Goal: Transaction & Acquisition: Purchase product/service

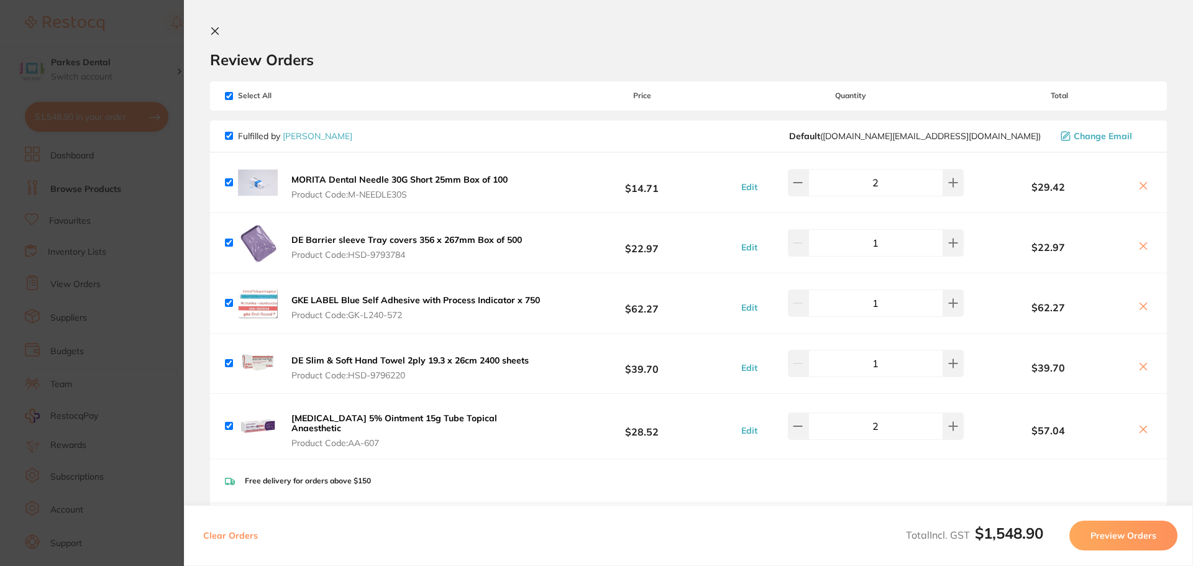
scroll to position [649, 0]
click at [211, 30] on icon at bounding box center [215, 31] width 10 height 10
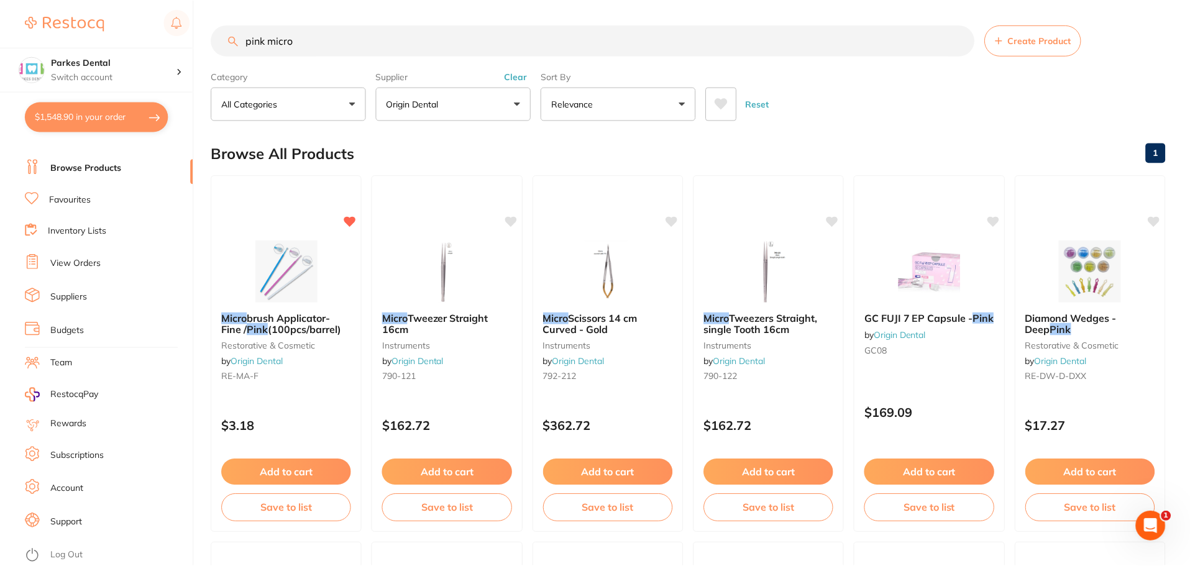
scroll to position [1, 0]
click at [83, 203] on link "Favourites" at bounding box center [70, 200] width 42 height 12
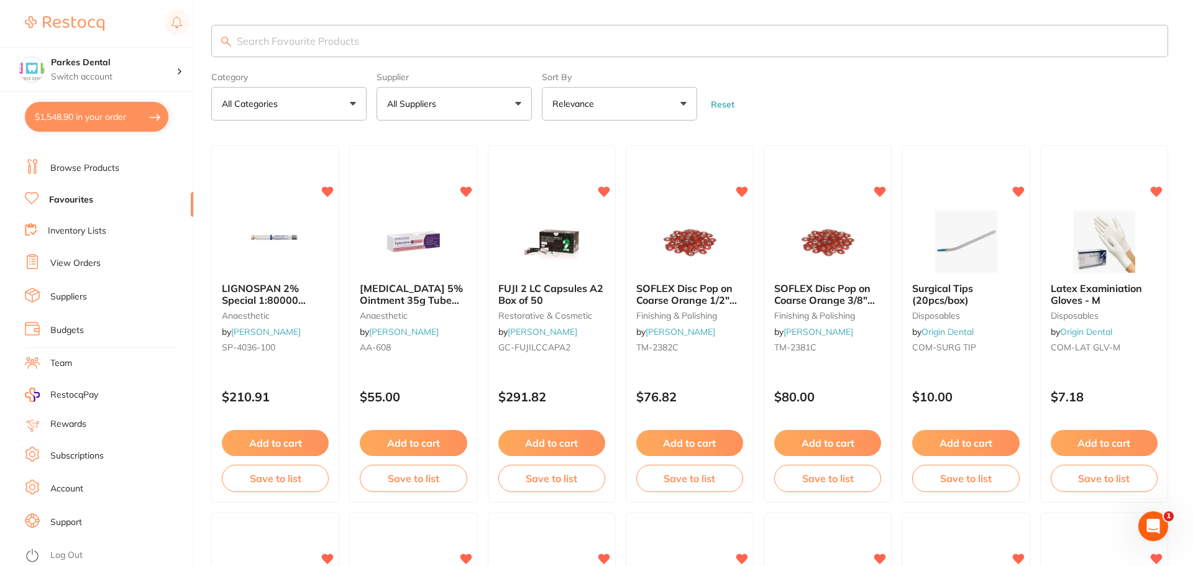
click at [278, 35] on input "search" at bounding box center [689, 41] width 957 height 32
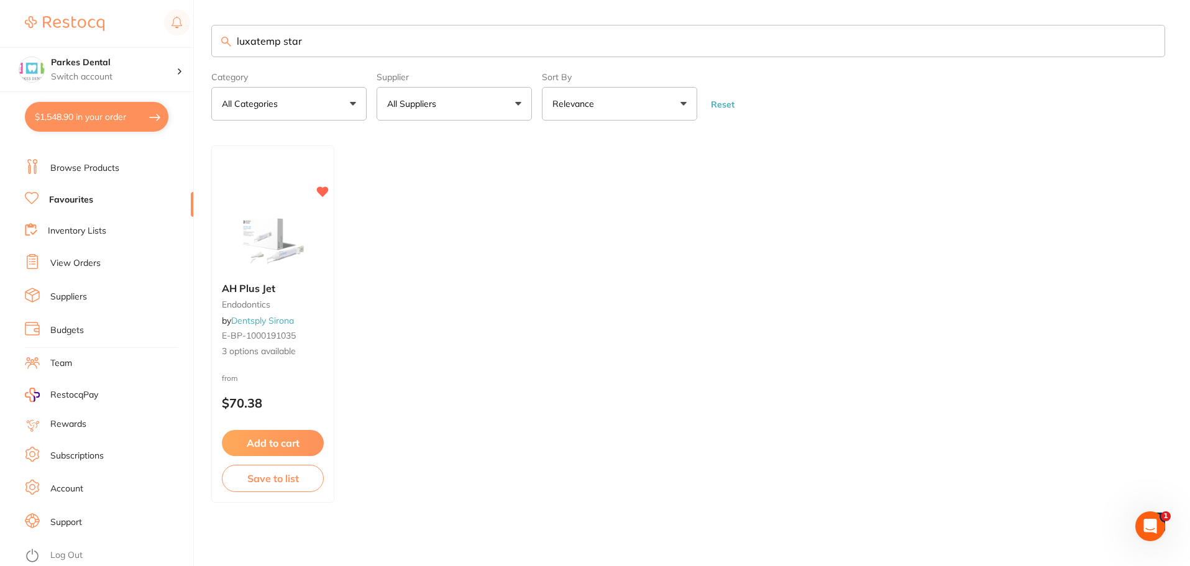
type input "luxatemp star"
click at [65, 167] on link "Browse Products" at bounding box center [84, 168] width 69 height 12
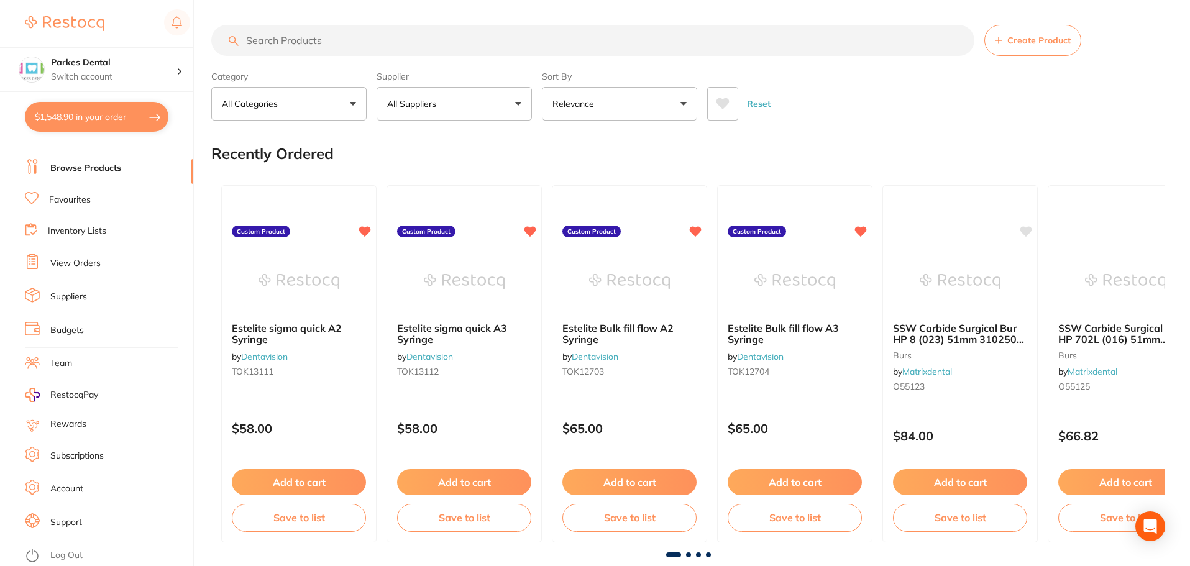
click at [273, 40] on input "search" at bounding box center [592, 40] width 763 height 31
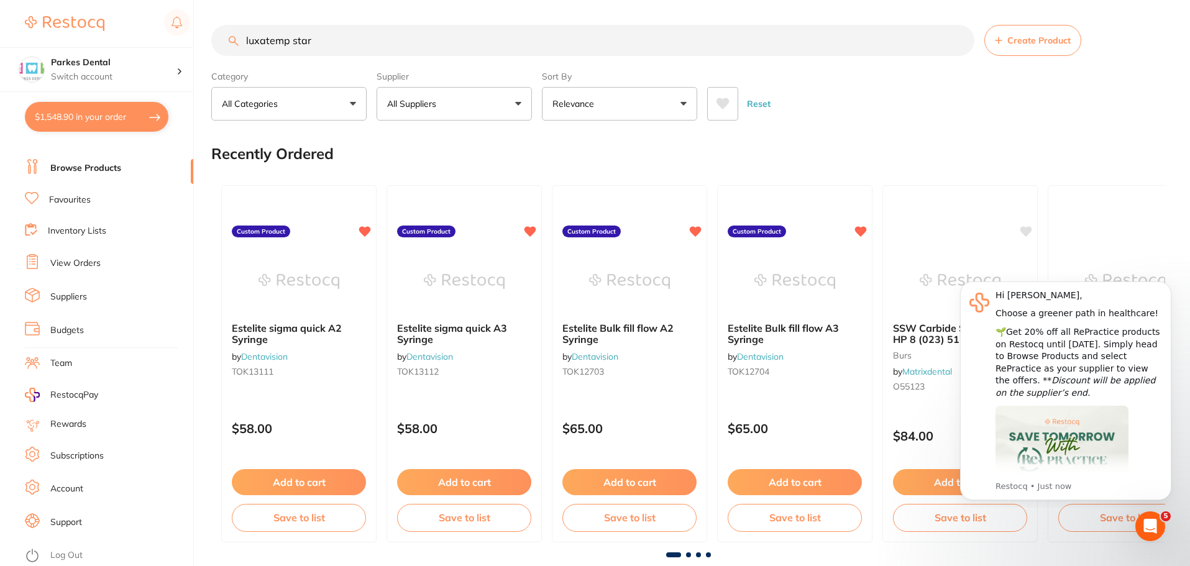
type input "luxatemp star"
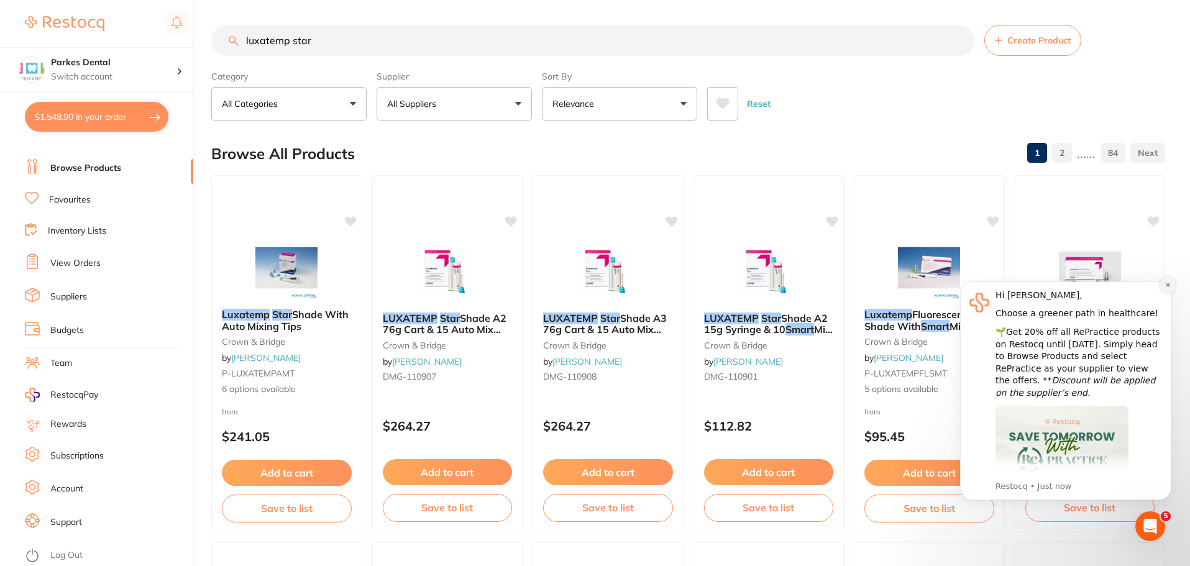
click at [1166, 288] on icon "Dismiss notification" at bounding box center [1168, 285] width 7 height 7
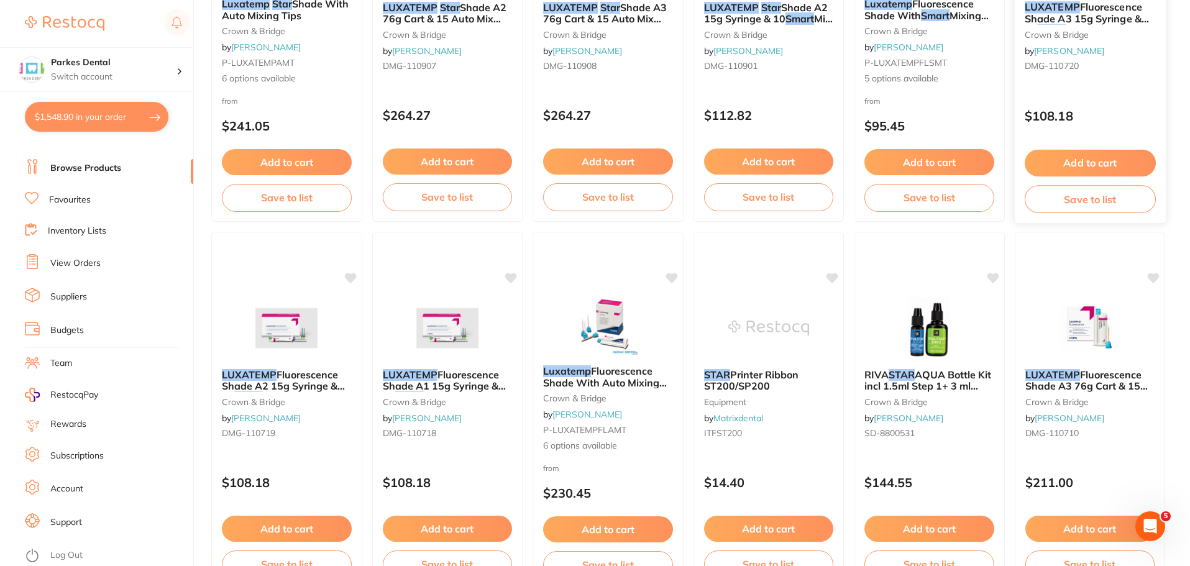
scroll to position [124, 0]
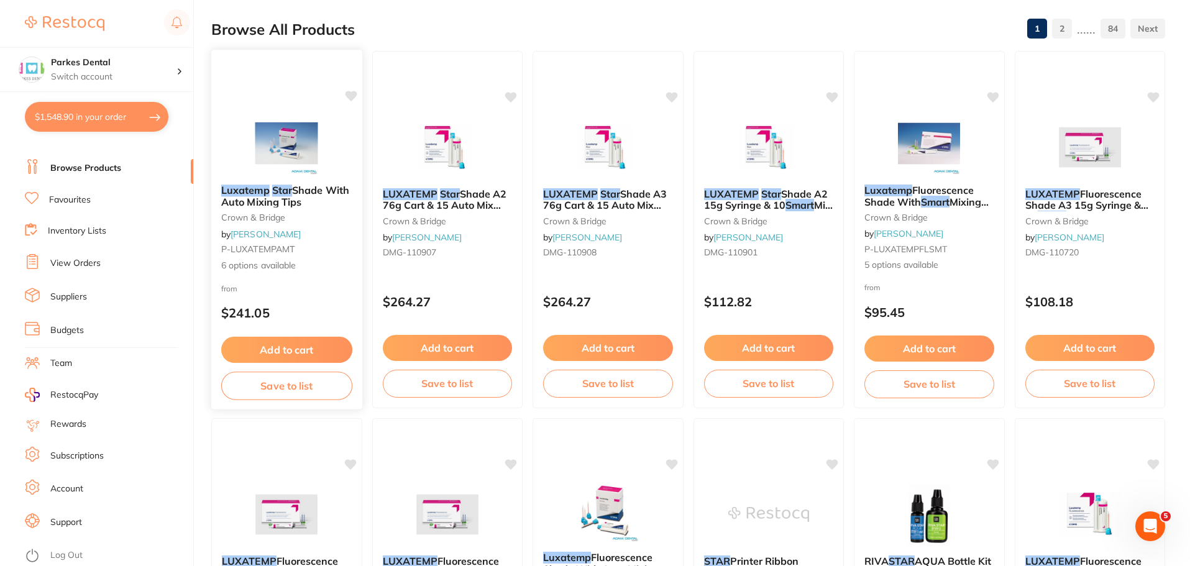
click at [237, 195] on span "Shade With Auto Mixing Tips" at bounding box center [285, 196] width 128 height 24
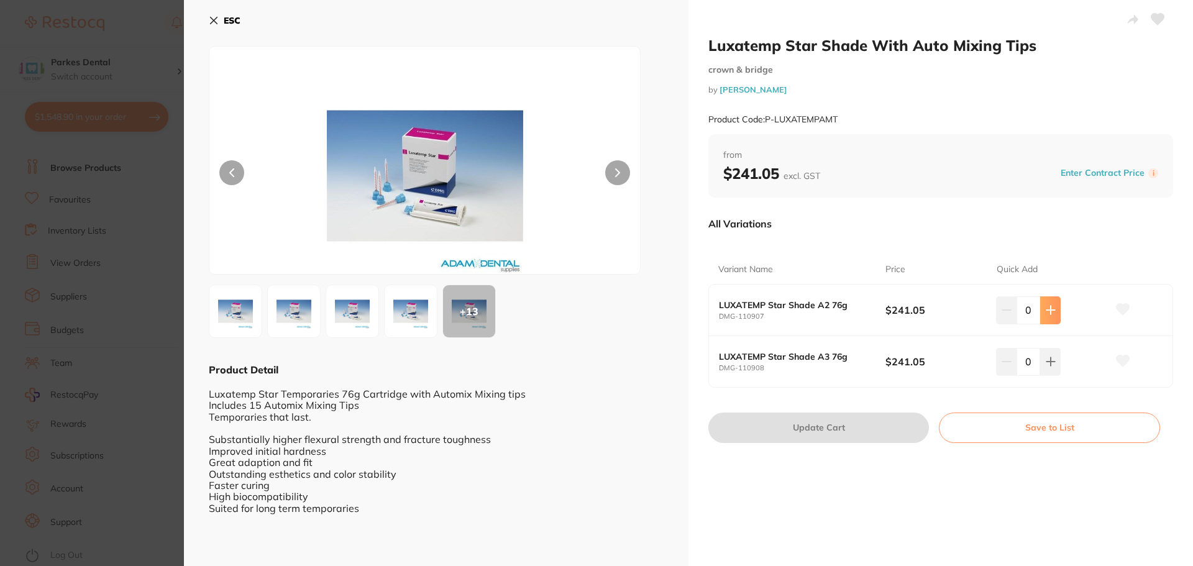
click at [1051, 306] on icon at bounding box center [1051, 310] width 10 height 10
type input "1"
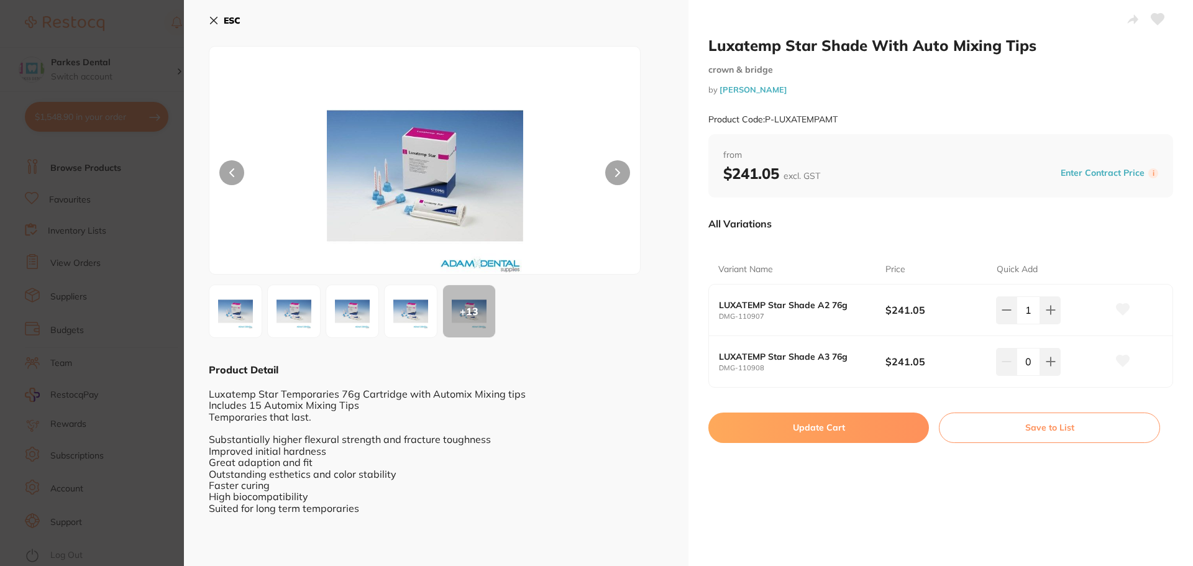
click at [859, 424] on button "Update Cart" at bounding box center [818, 428] width 221 height 30
checkbox input "false"
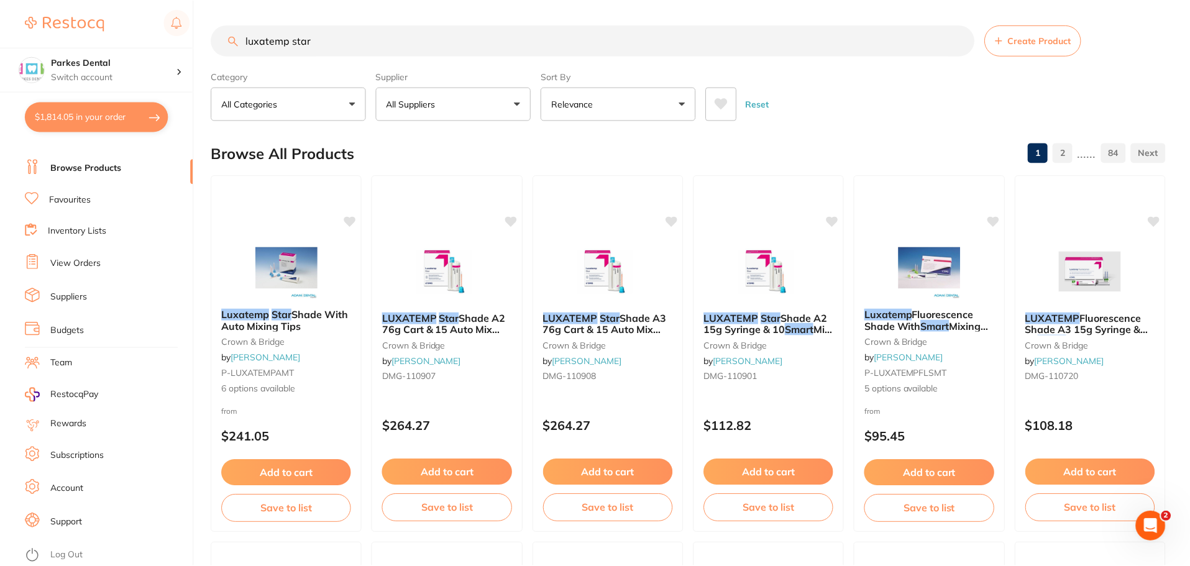
scroll to position [124, 0]
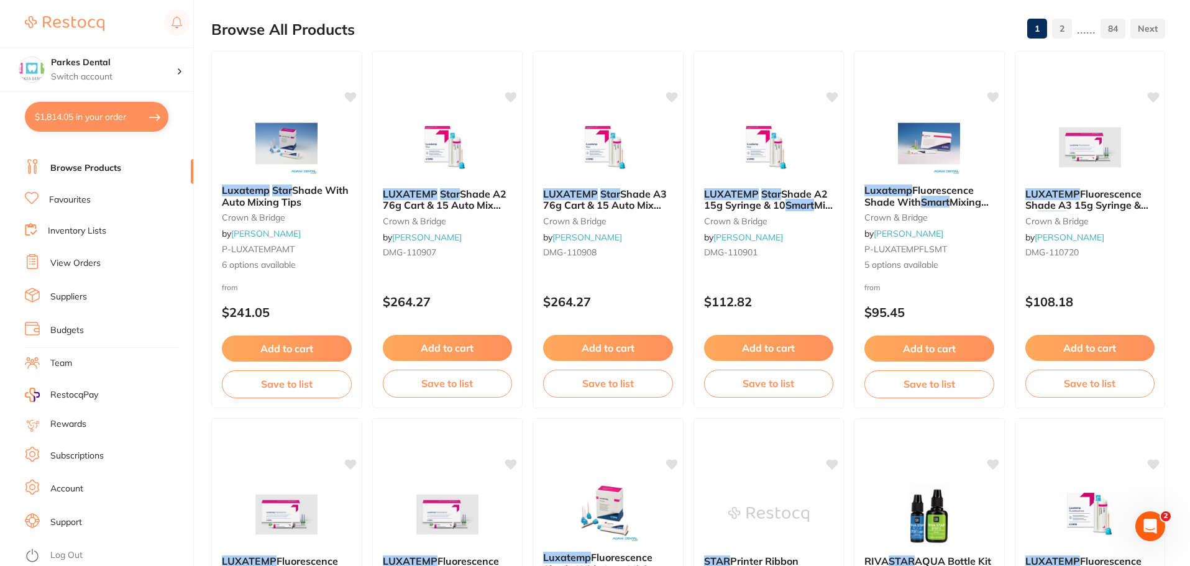
click at [91, 121] on button "$1,814.05 in your order" at bounding box center [97, 117] width 144 height 30
checkbox input "true"
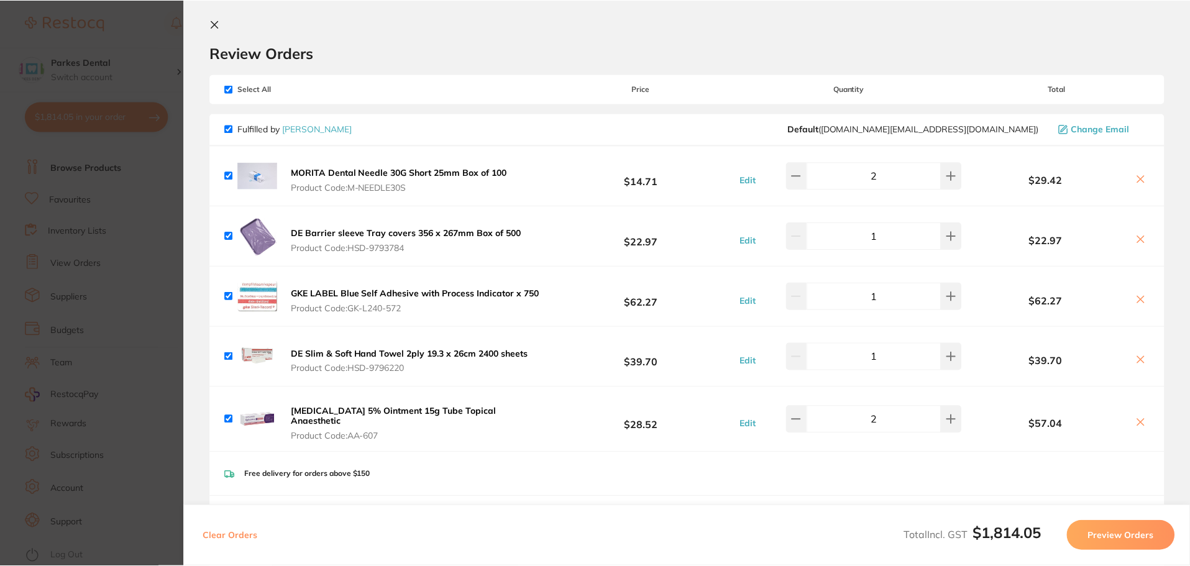
scroll to position [0, 0]
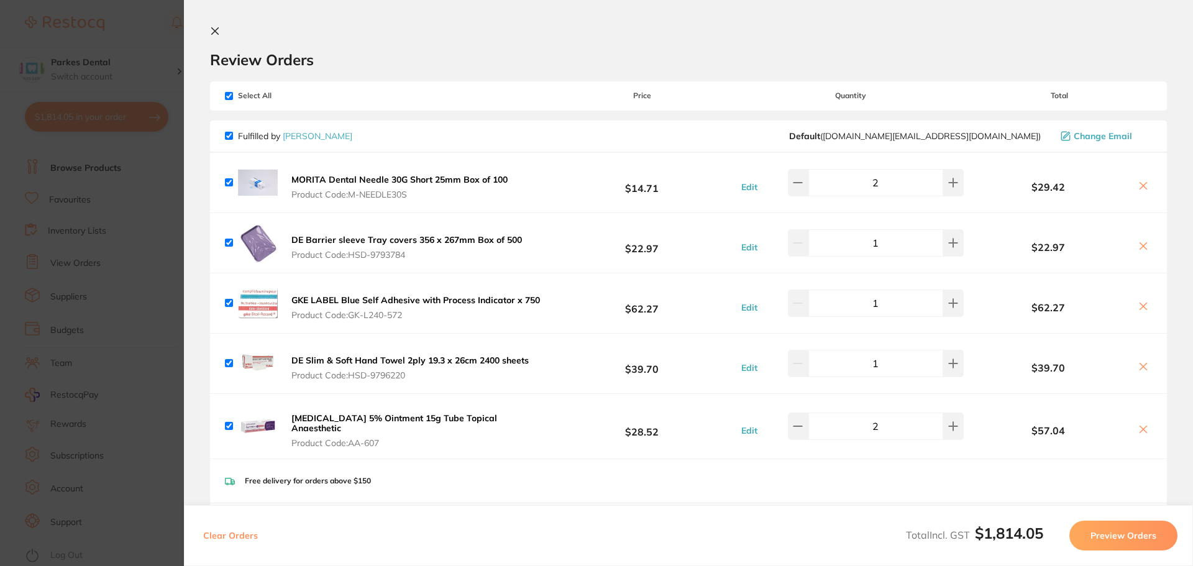
click at [219, 29] on icon at bounding box center [215, 31] width 10 height 10
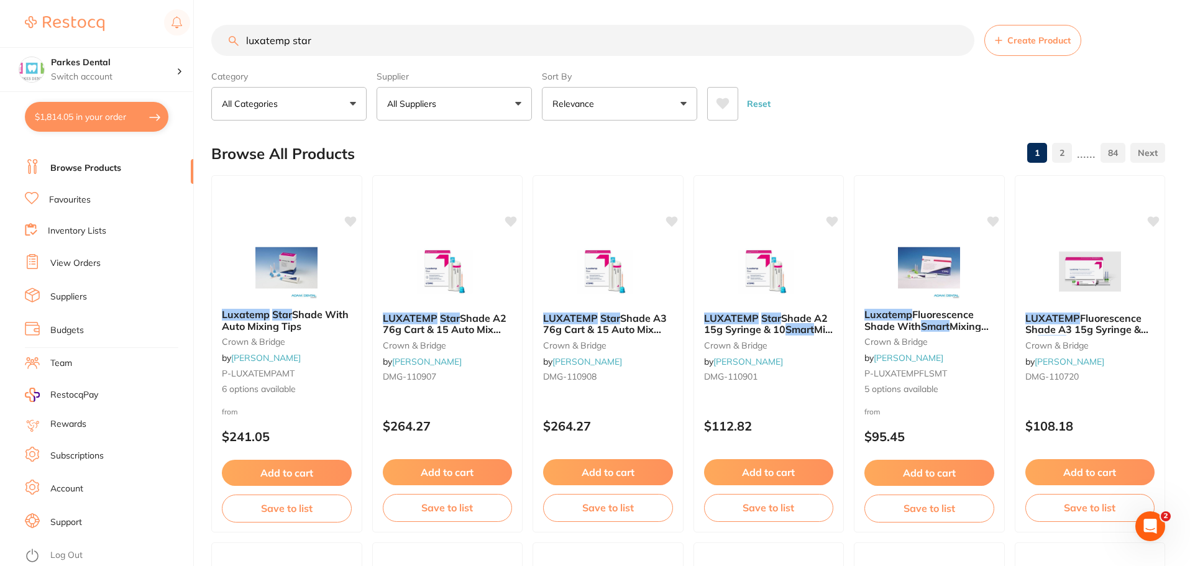
click at [72, 168] on link "Browse Products" at bounding box center [85, 168] width 71 height 12
click at [962, 40] on input "luxatemp star" at bounding box center [592, 40] width 763 height 31
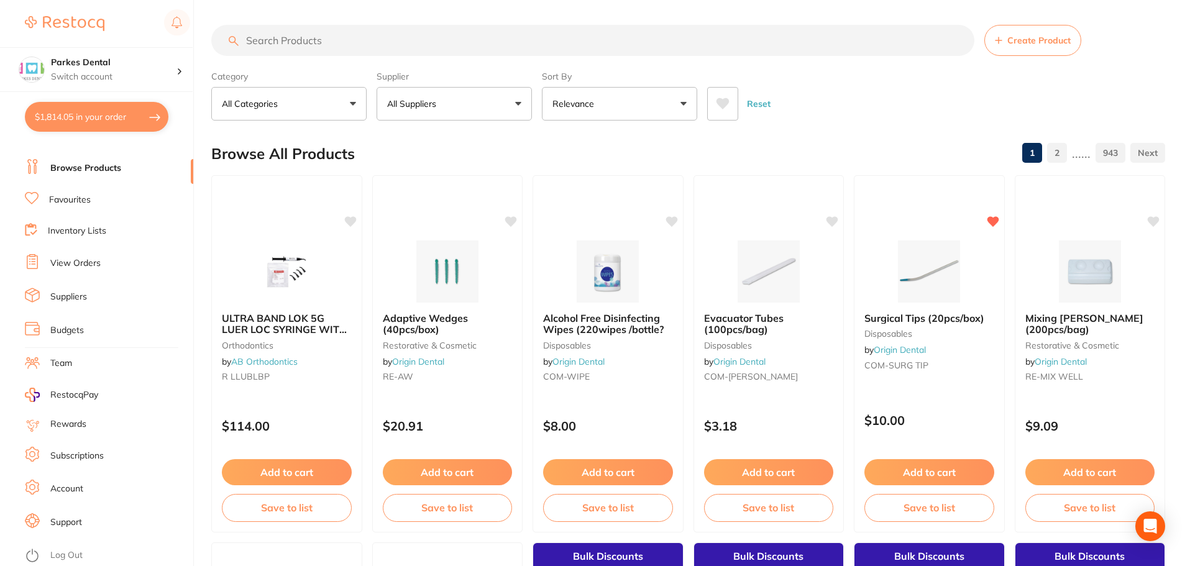
click at [408, 103] on p "All Suppliers" at bounding box center [414, 104] width 54 height 12
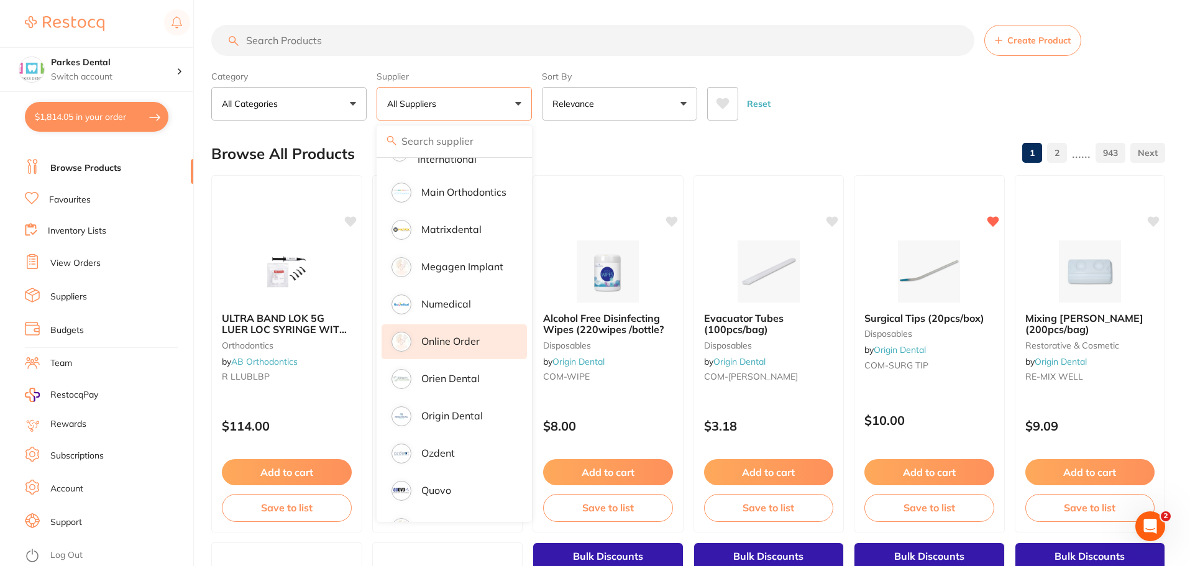
scroll to position [1056, 0]
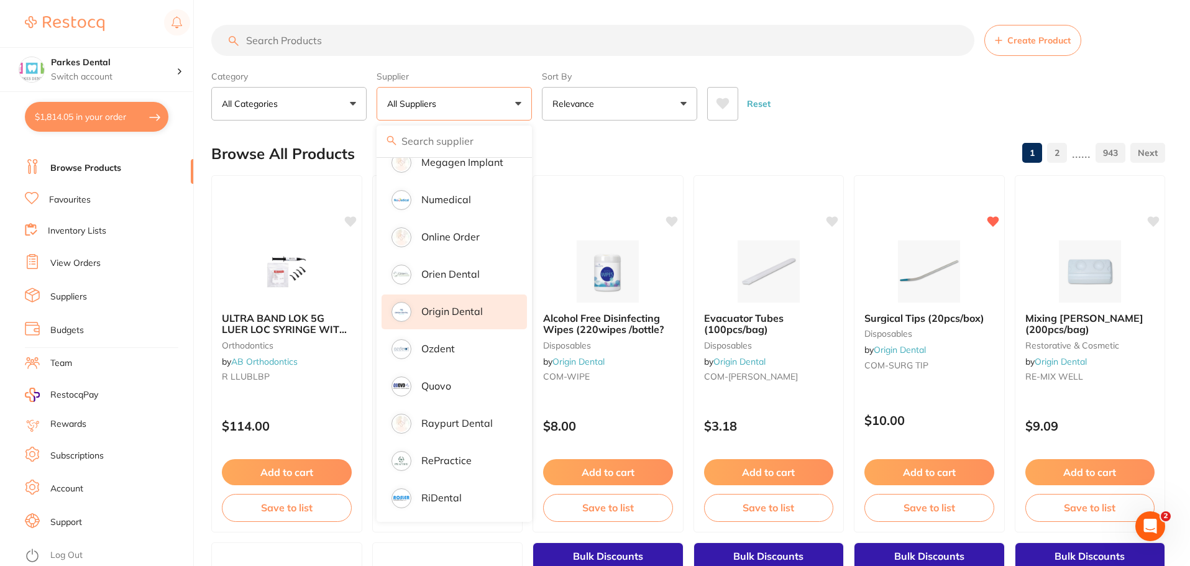
click at [452, 295] on li "Origin Dental" at bounding box center [454, 312] width 145 height 35
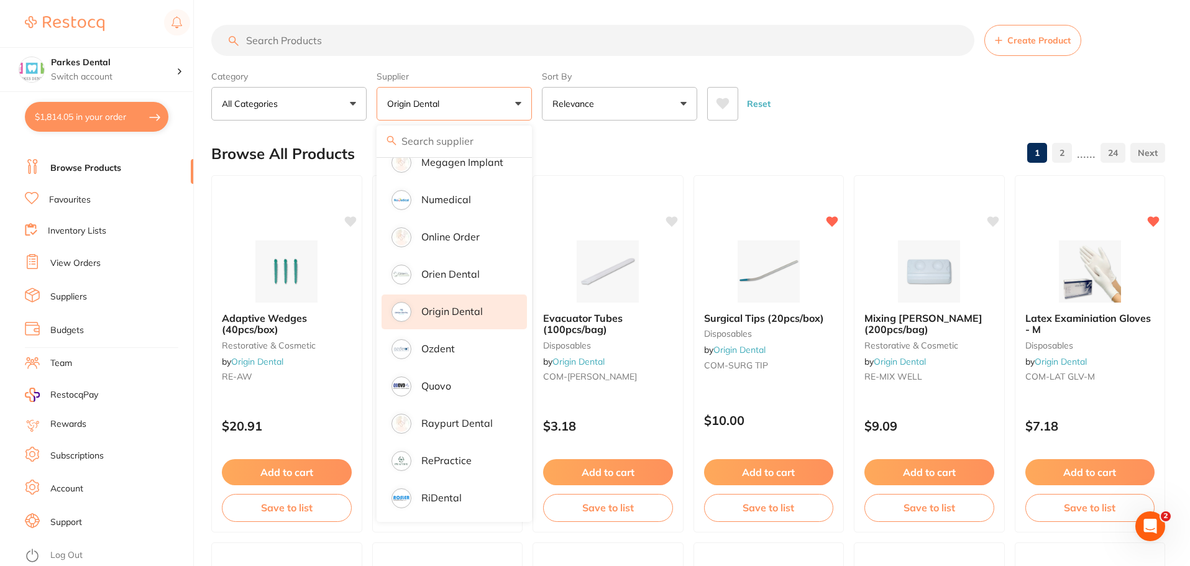
scroll to position [0, 0]
click at [287, 98] on button "All Categories" at bounding box center [288, 104] width 155 height 34
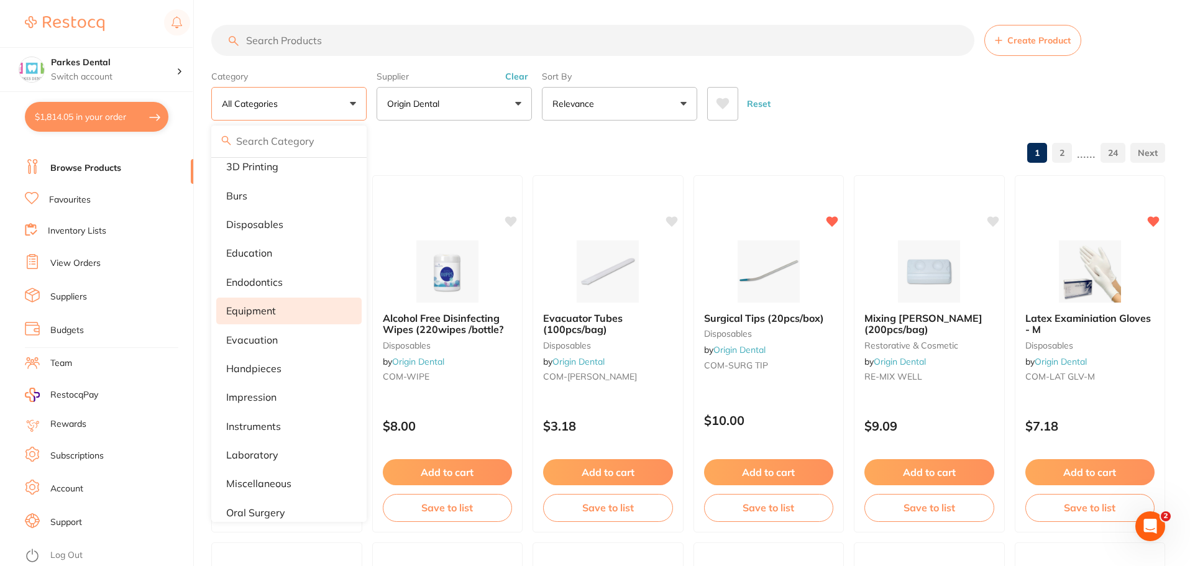
scroll to position [124, 0]
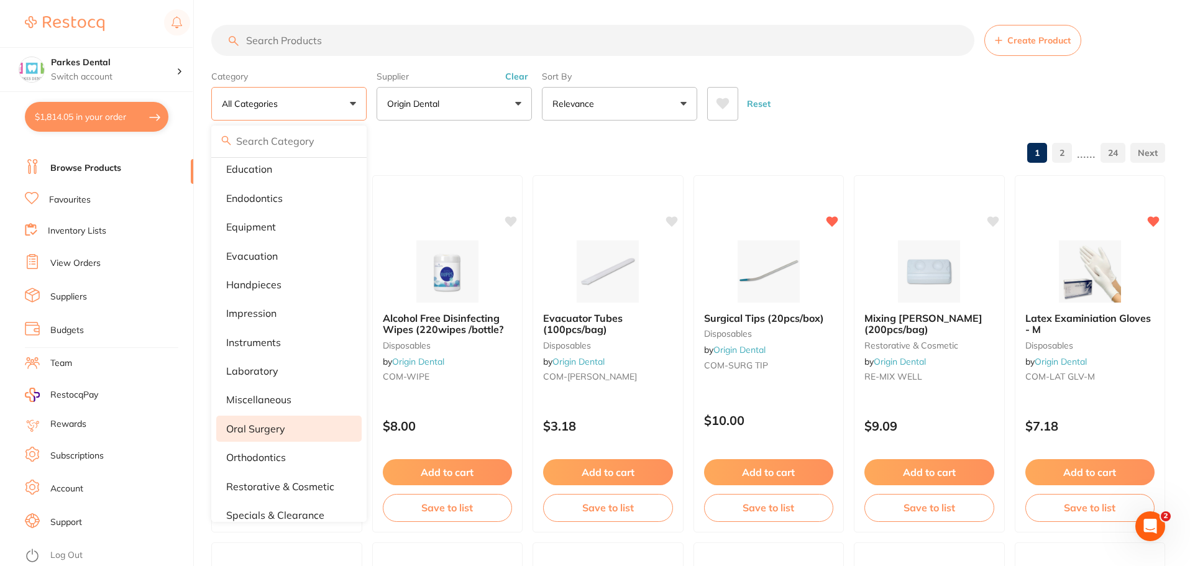
click at [280, 424] on p "oral surgery" at bounding box center [255, 428] width 59 height 11
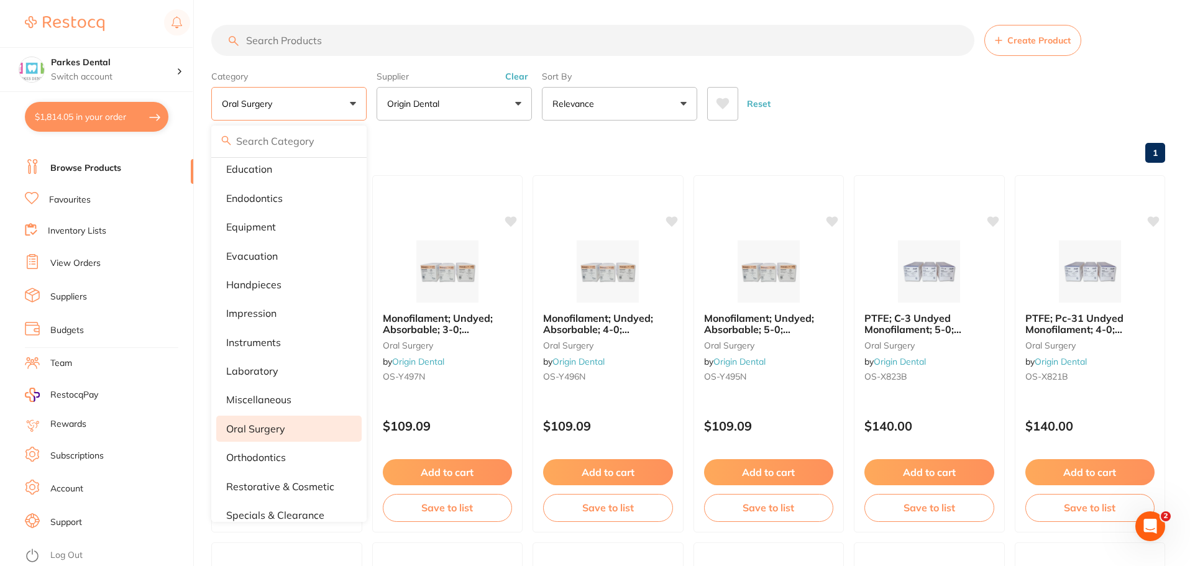
scroll to position [297, 0]
click at [978, 114] on div "Reset" at bounding box center [931, 98] width 448 height 43
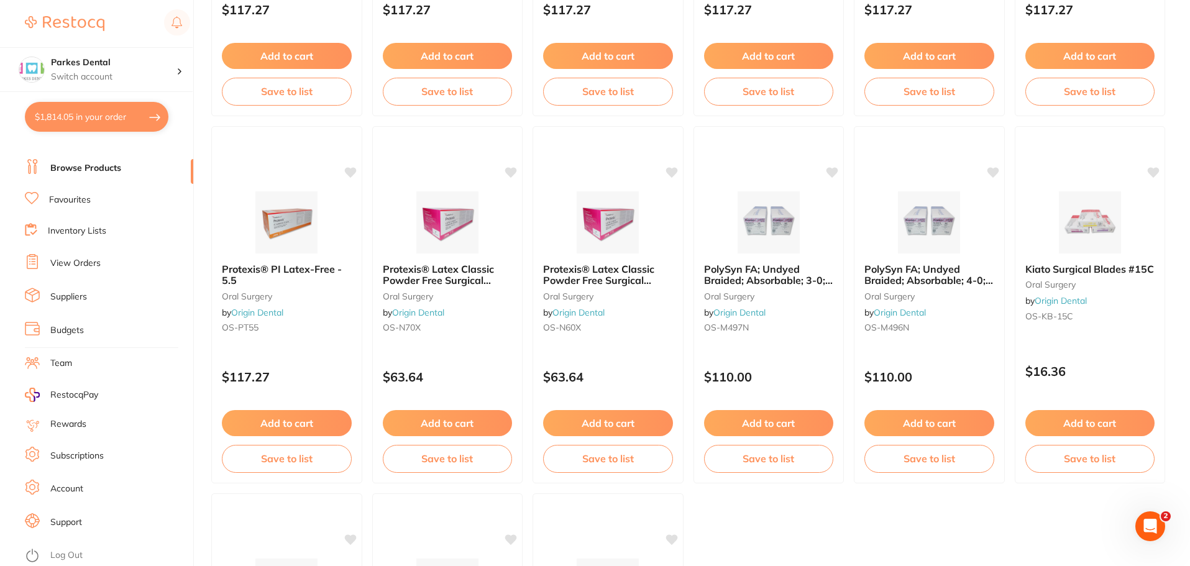
scroll to position [1181, 0]
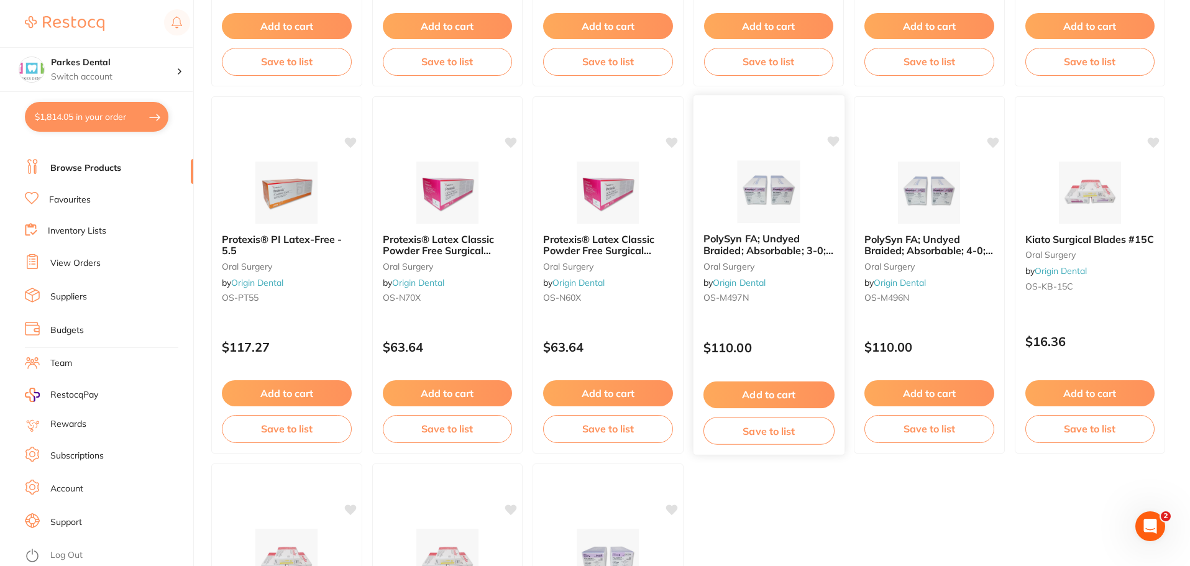
click at [777, 244] on span "PolySyn FA; Undyed Braided; Absorbable; 3-0; 18″/45cm; 3/8 Circle Precision Rev…" at bounding box center [768, 261] width 130 height 58
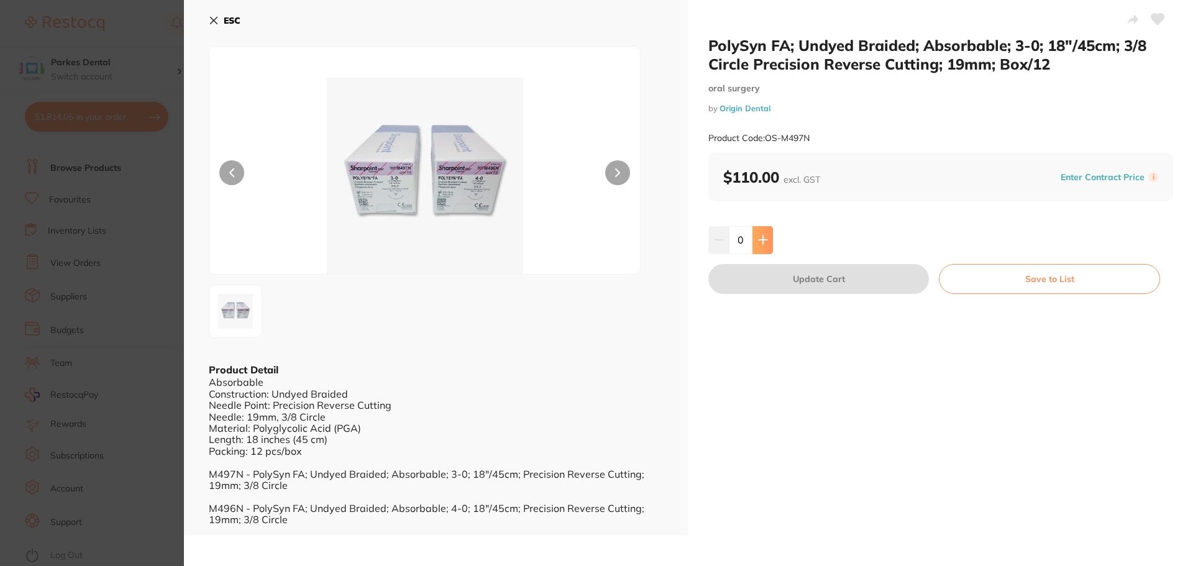
click at [769, 244] on button at bounding box center [763, 239] width 21 height 27
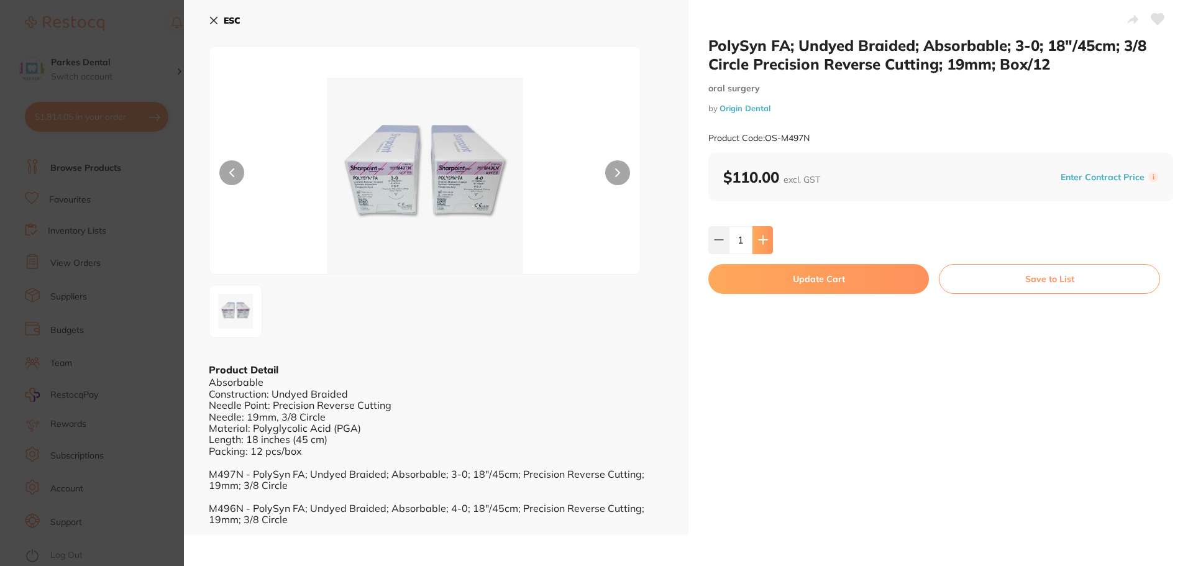
click at [769, 244] on button at bounding box center [763, 239] width 21 height 27
type input "2"
click at [781, 276] on button "Update Cart" at bounding box center [818, 279] width 221 height 30
checkbox input "false"
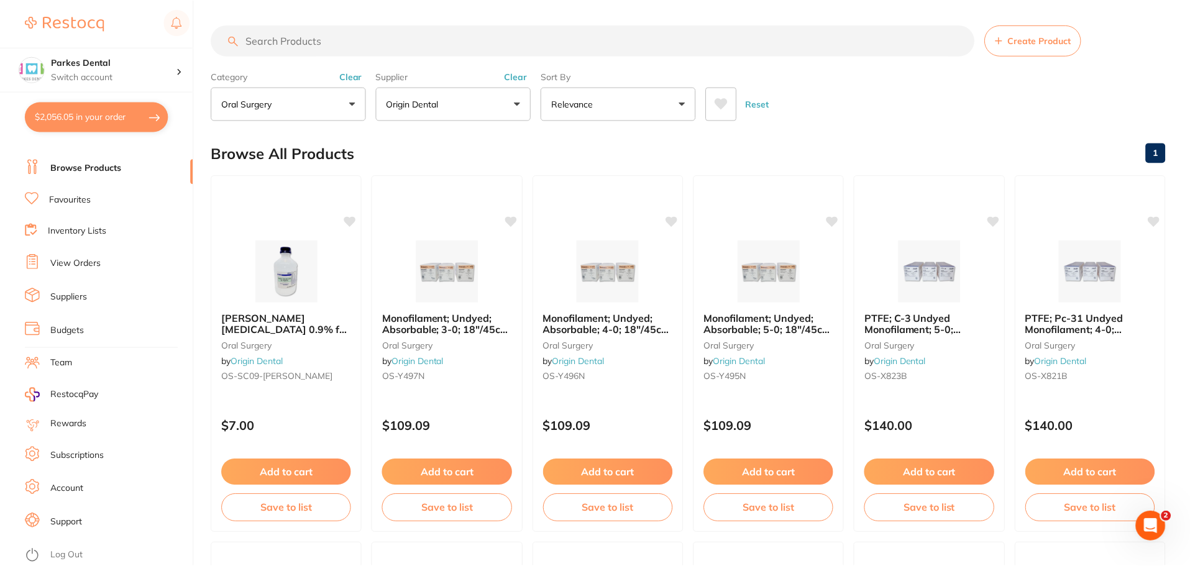
scroll to position [1181, 0]
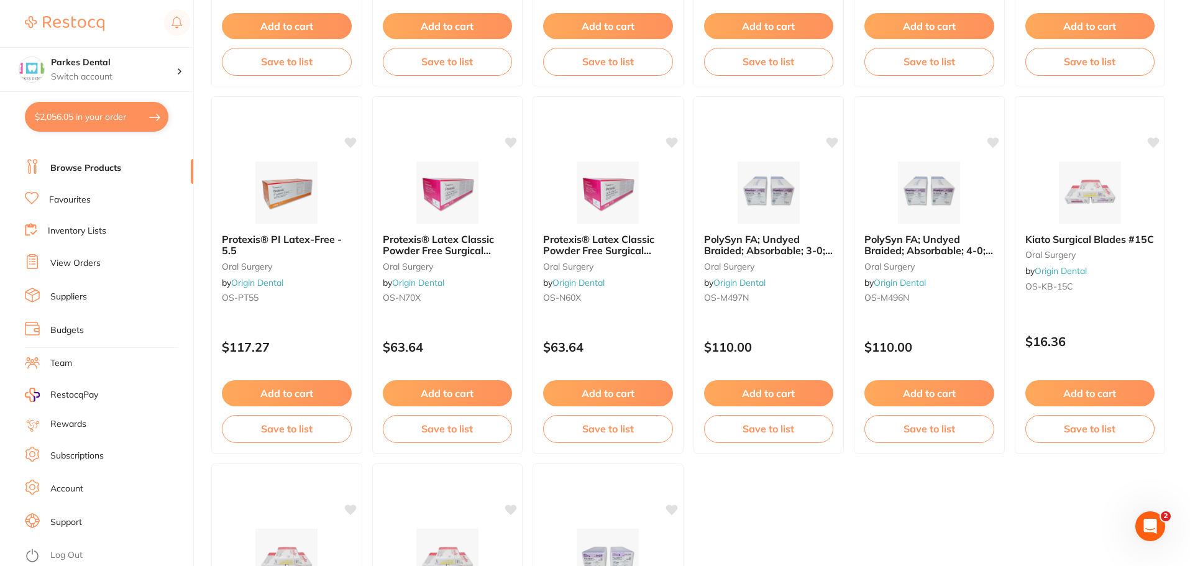
click at [68, 122] on button "$2,056.05 in your order" at bounding box center [97, 117] width 144 height 30
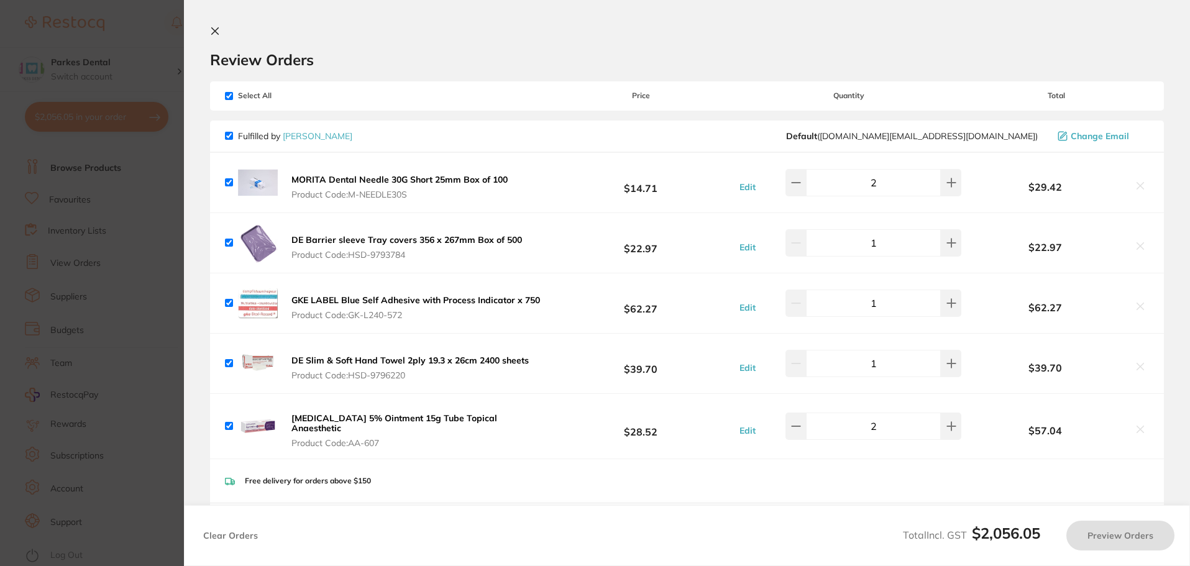
checkbox input "true"
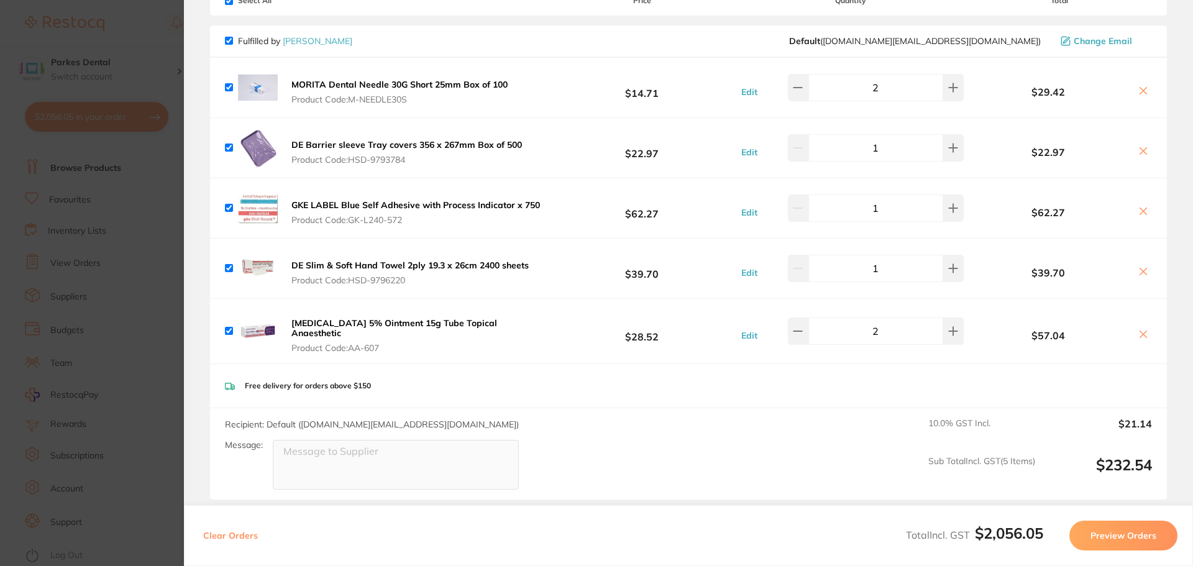
scroll to position [0, 0]
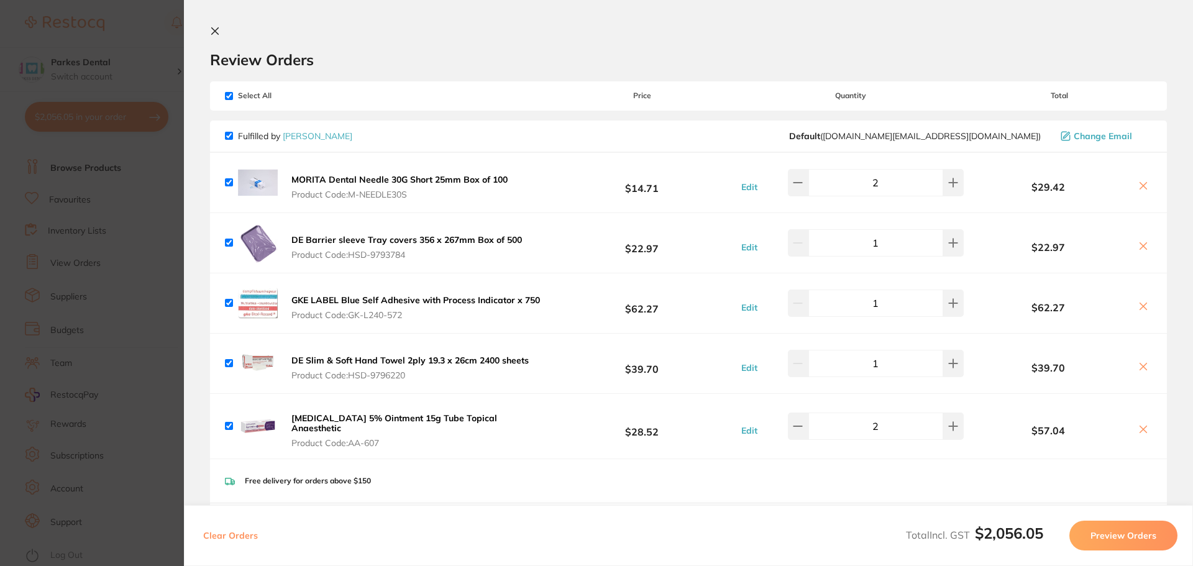
click at [217, 33] on icon at bounding box center [215, 31] width 7 height 7
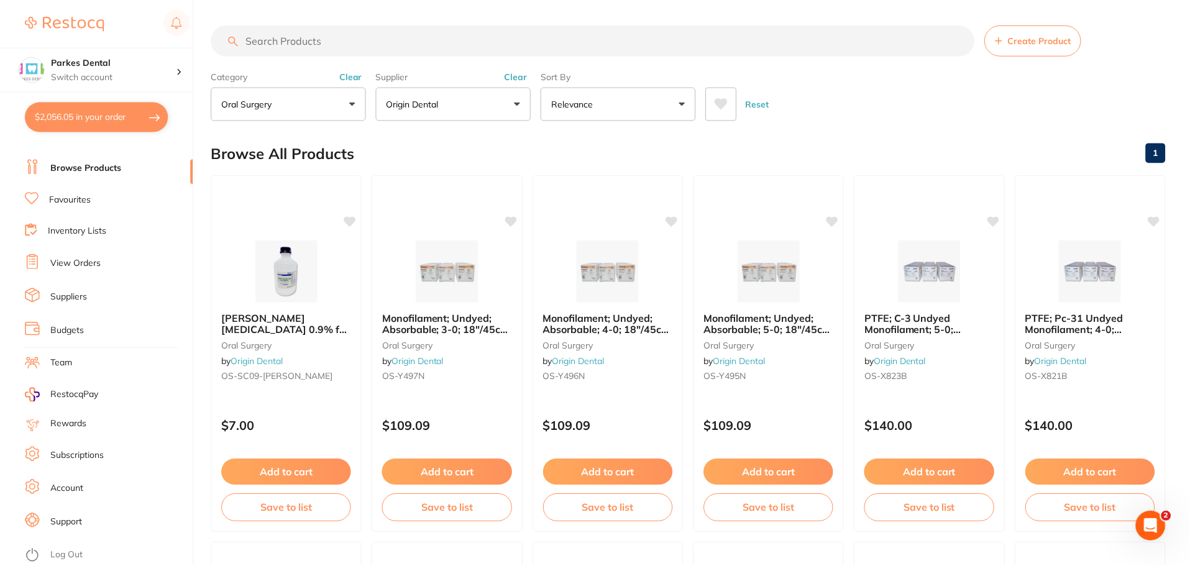
scroll to position [1181, 0]
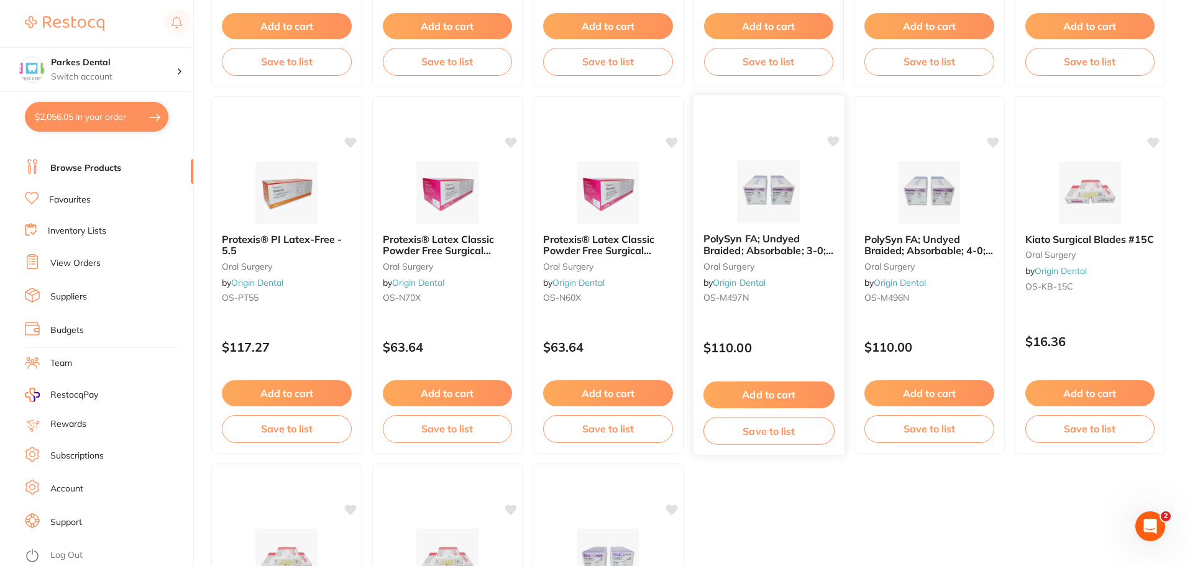
click at [787, 252] on span "PolySyn FA; Undyed Braided; Absorbable; 3-0; 18″/45cm; 3/8 Circle Precision Rev…" at bounding box center [768, 261] width 130 height 58
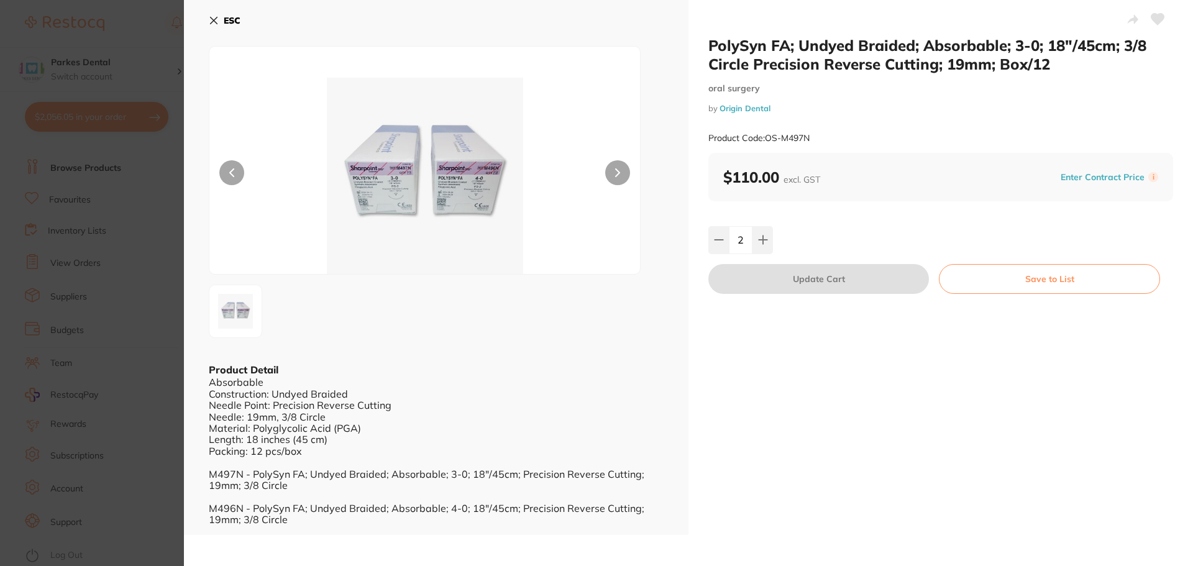
click at [213, 18] on icon at bounding box center [214, 21] width 10 height 10
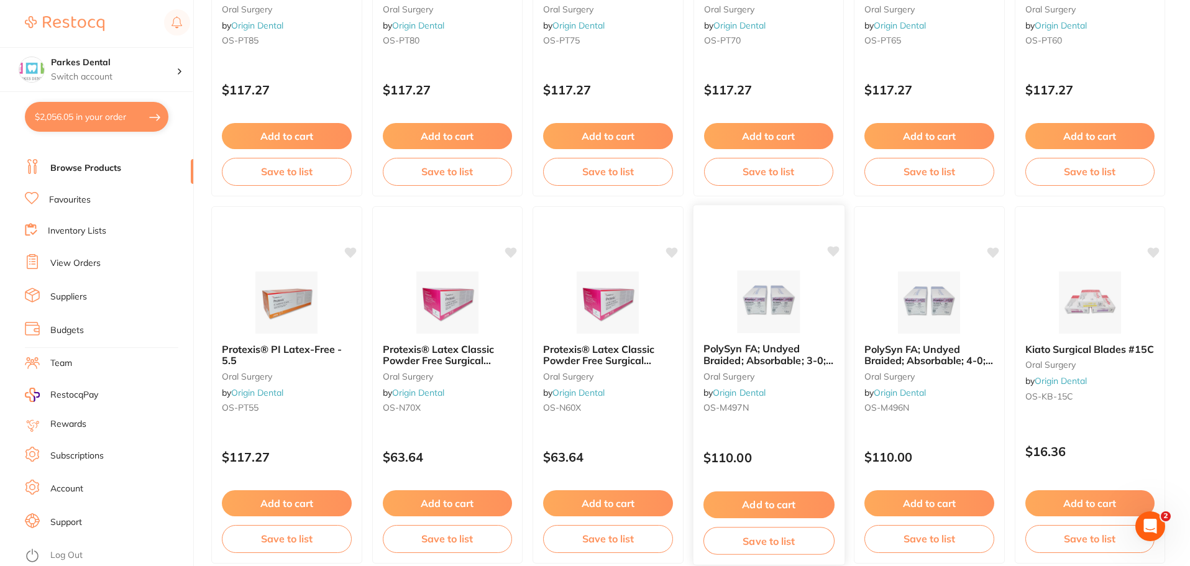
scroll to position [1065, 0]
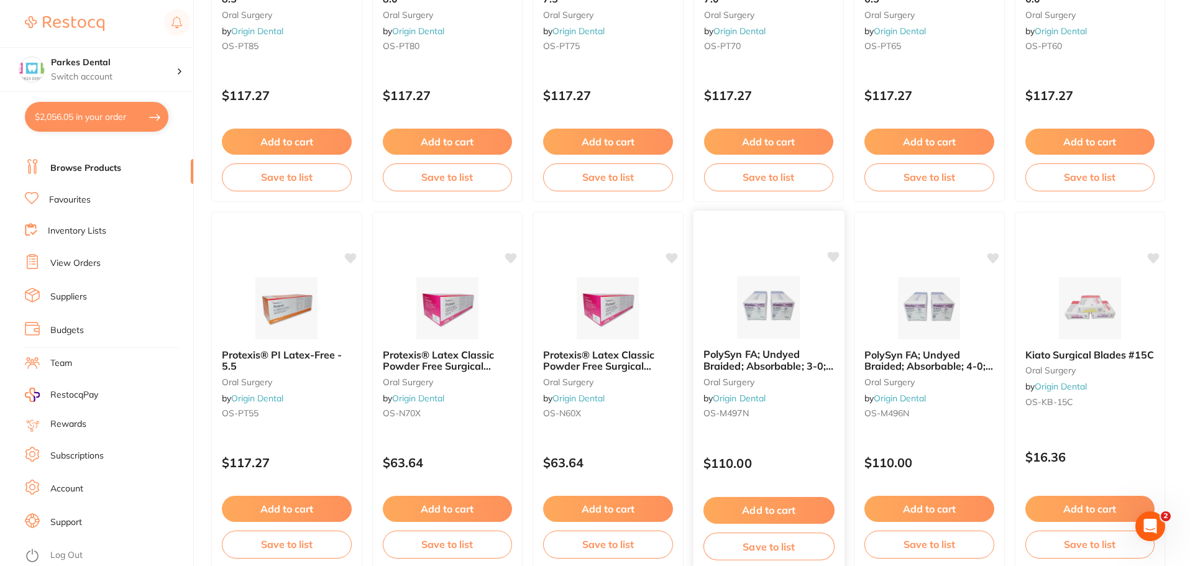
click at [741, 354] on span "PolySyn FA; Undyed Braided; Absorbable; 3-0; 18″/45cm; 3/8 Circle Precision Rev…" at bounding box center [768, 377] width 130 height 58
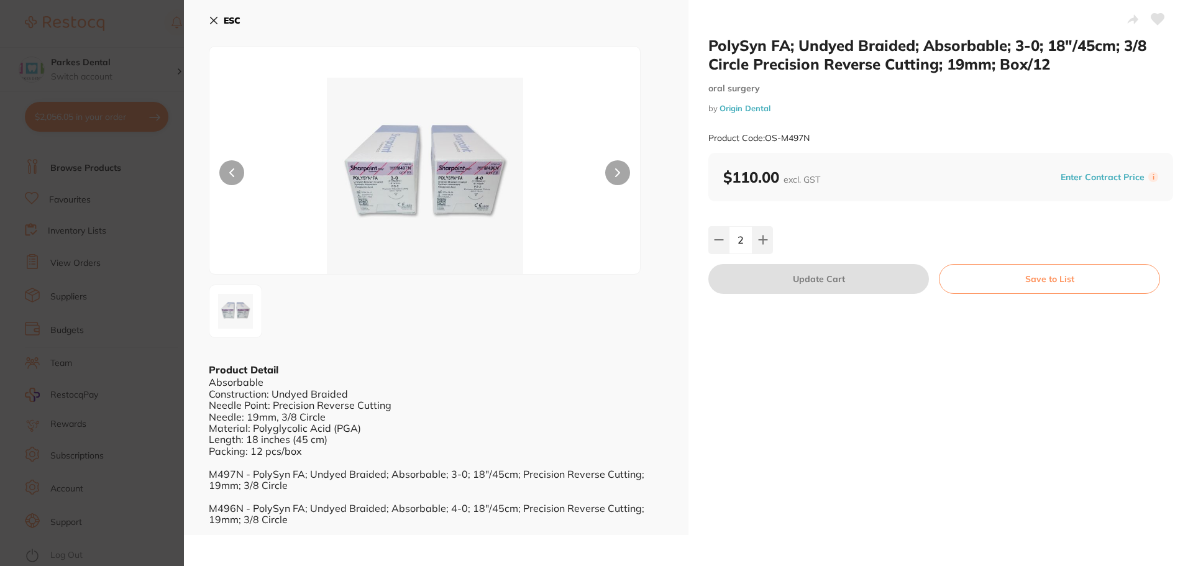
click at [209, 21] on icon at bounding box center [214, 21] width 10 height 10
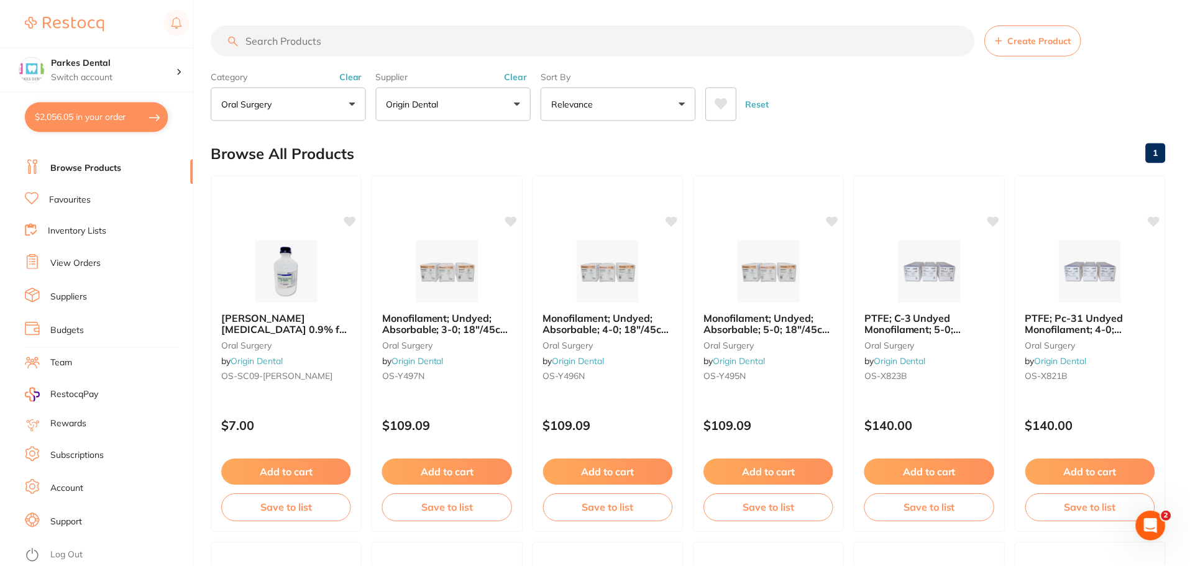
scroll to position [1065, 0]
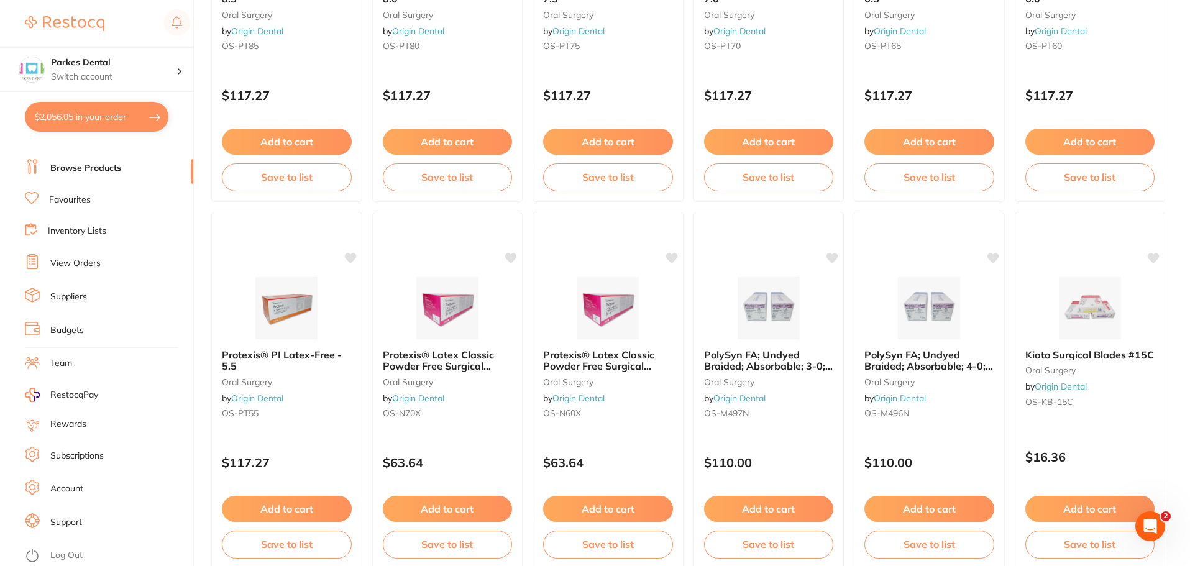
click at [101, 117] on button "$2,056.05 in your order" at bounding box center [97, 117] width 144 height 30
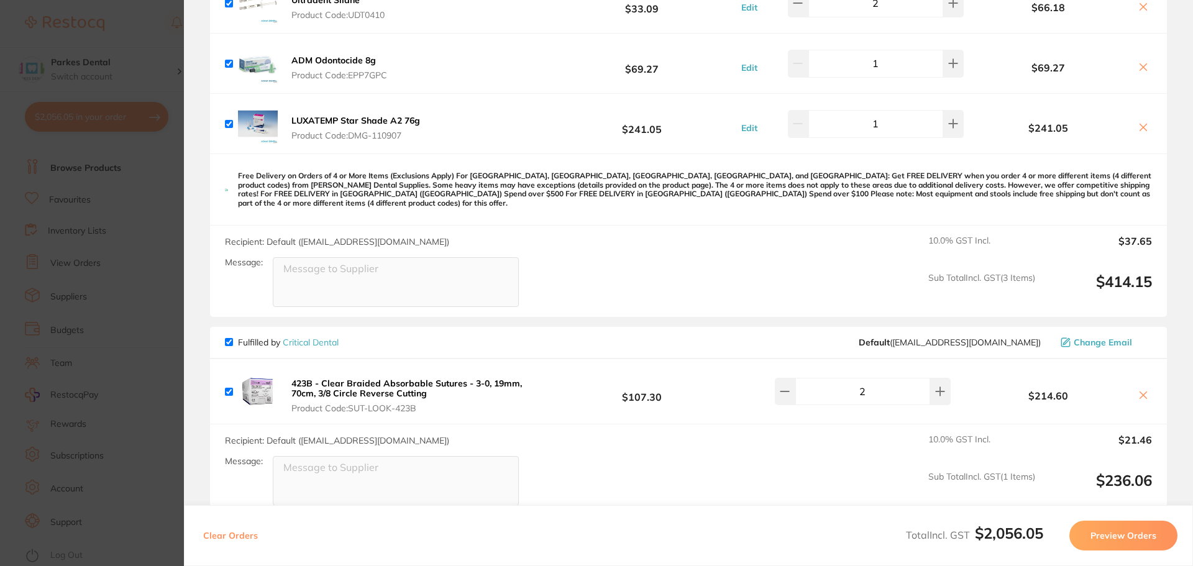
scroll to position [1813, 0]
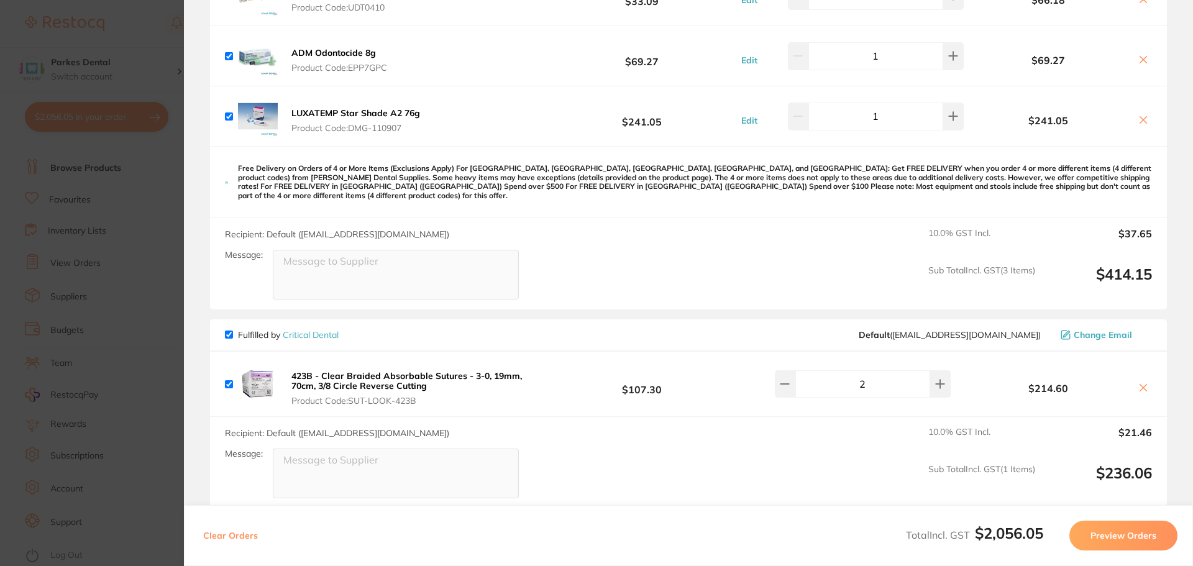
click at [1140, 383] on icon at bounding box center [1143, 388] width 10 height 10
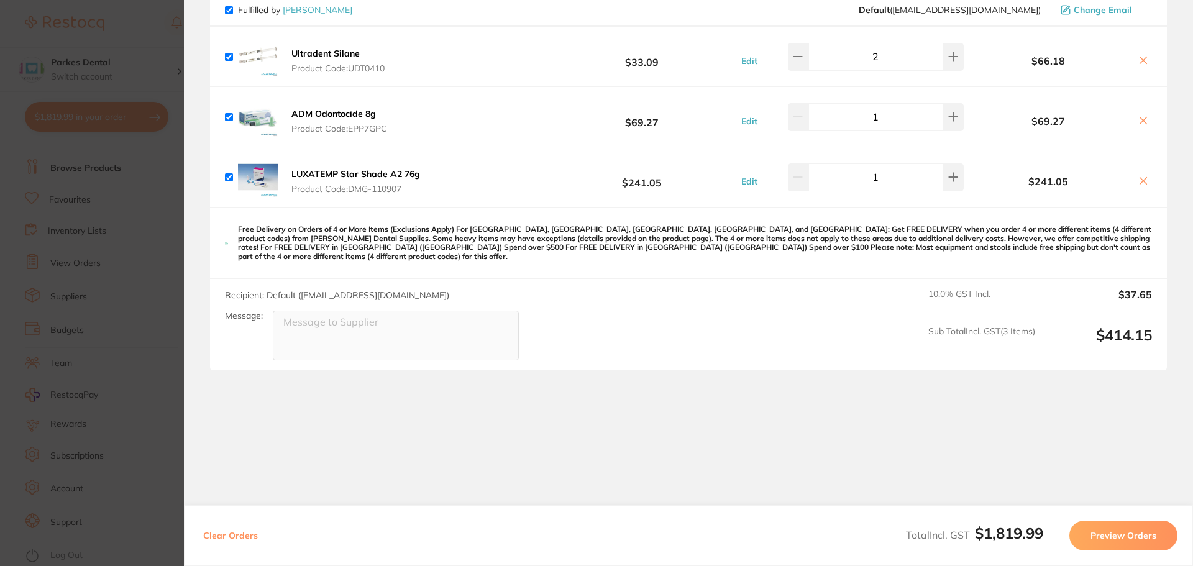
scroll to position [1738, 0]
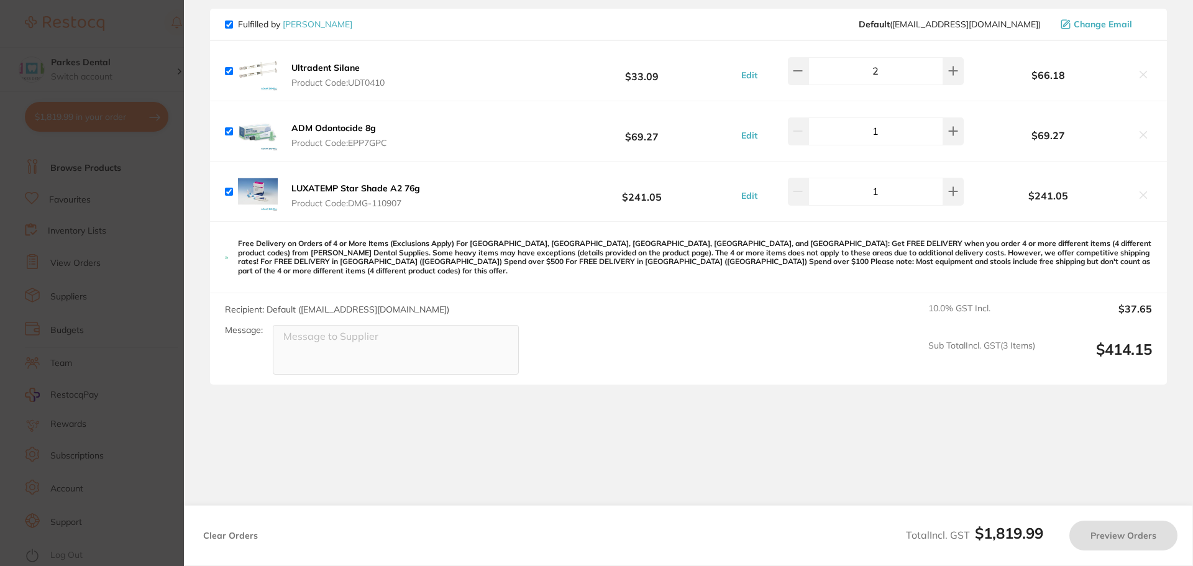
checkbox input "true"
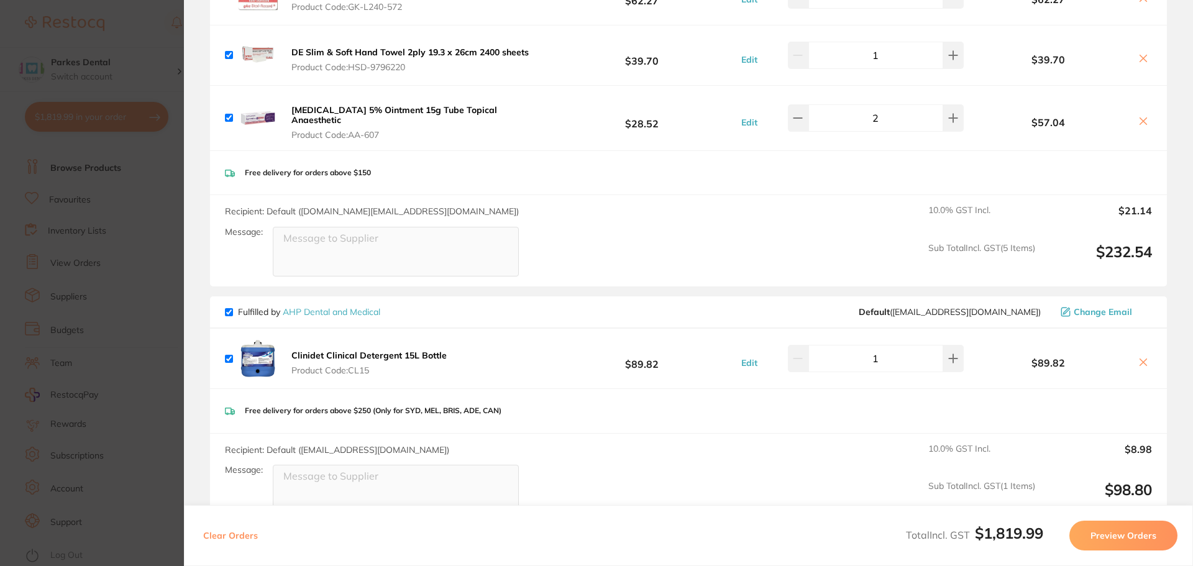
scroll to position [0, 0]
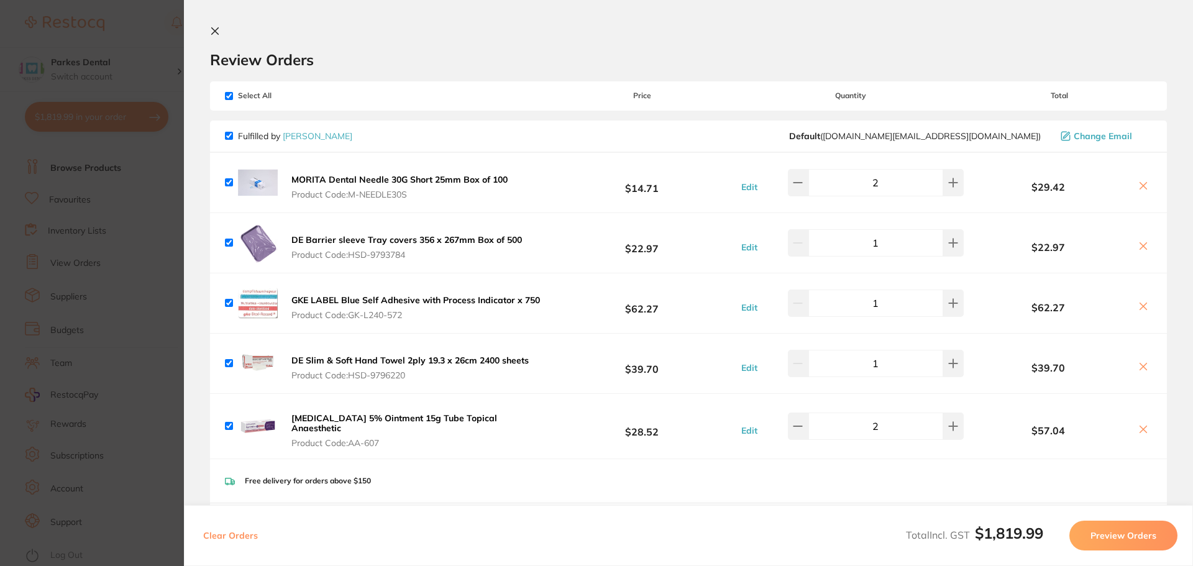
click at [221, 29] on button at bounding box center [217, 32] width 15 height 12
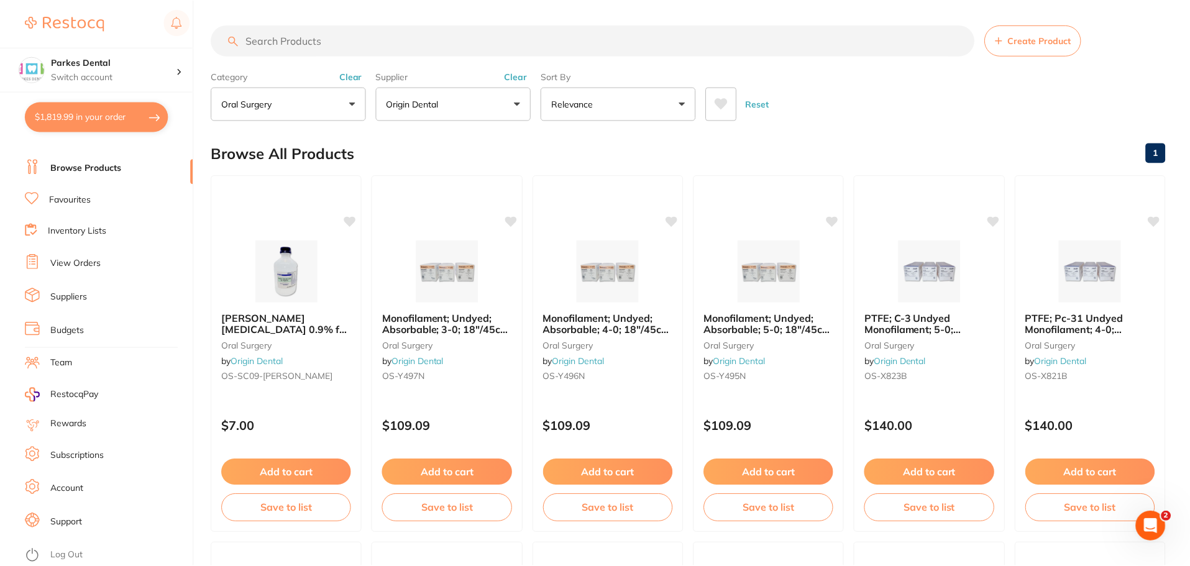
scroll to position [1065, 0]
